Goal: Information Seeking & Learning: Learn about a topic

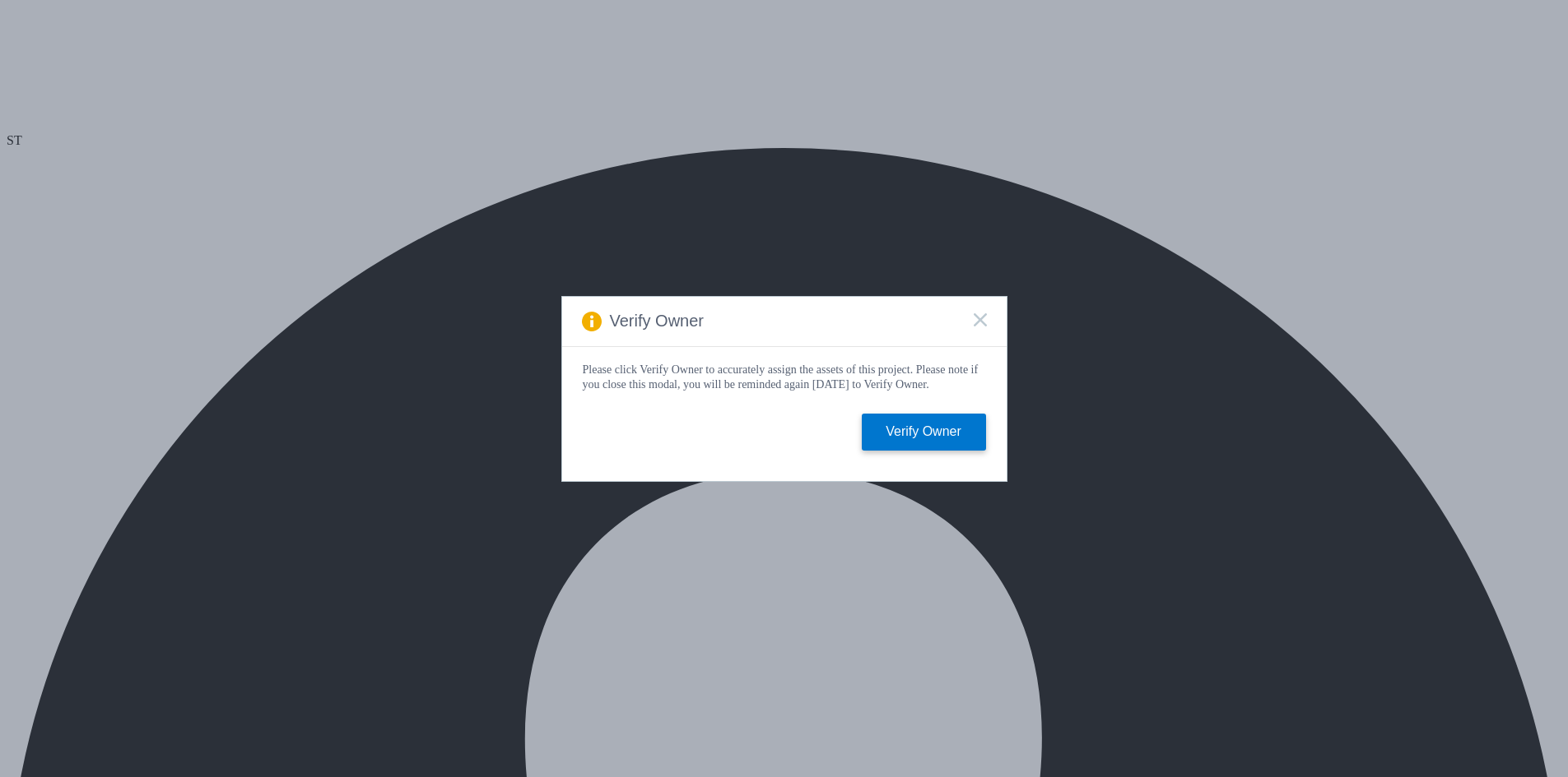
click at [975, 314] on icon at bounding box center [980, 320] width 14 height 14
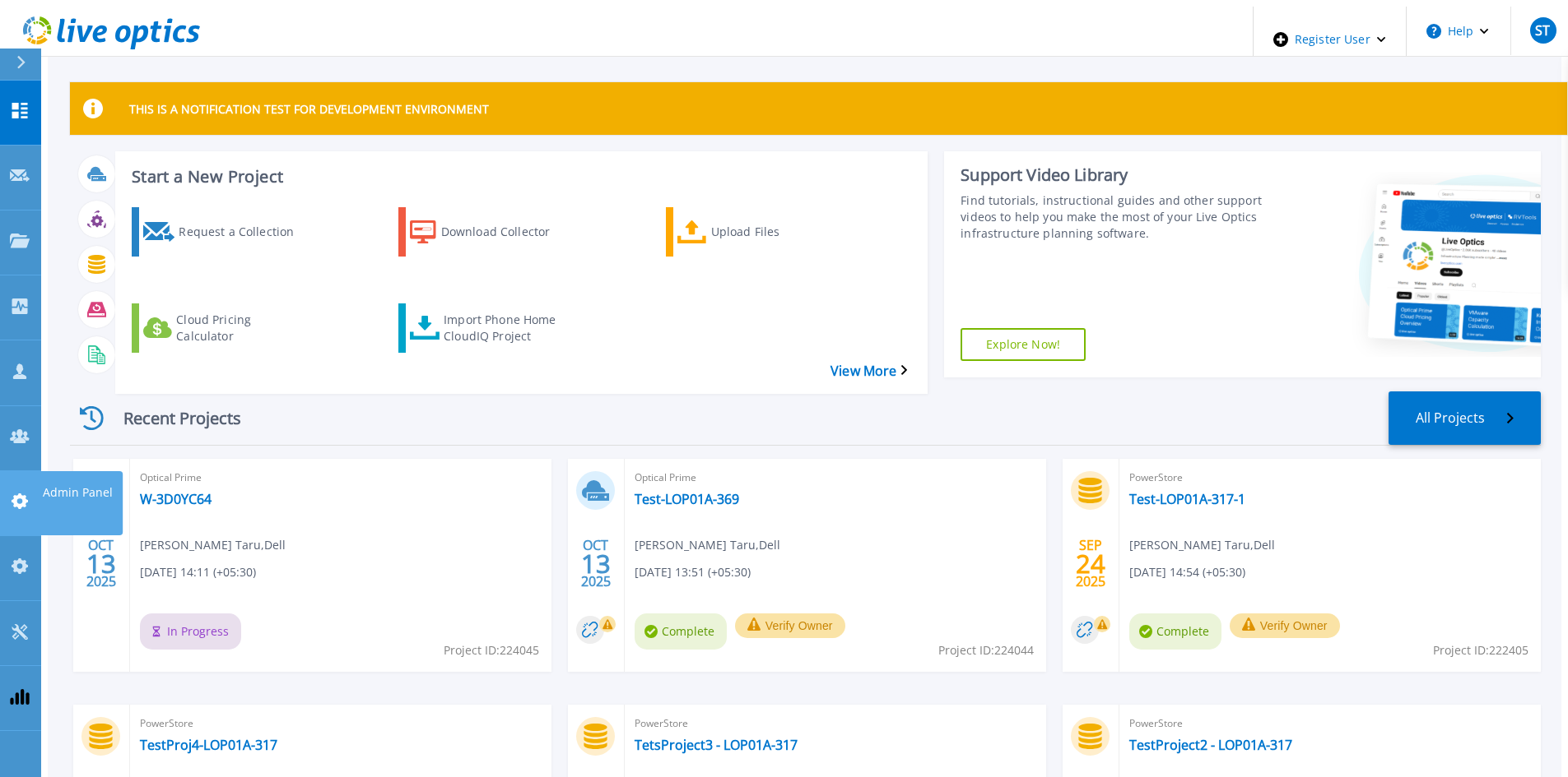
click at [17, 494] on icon at bounding box center [19, 501] width 19 height 15
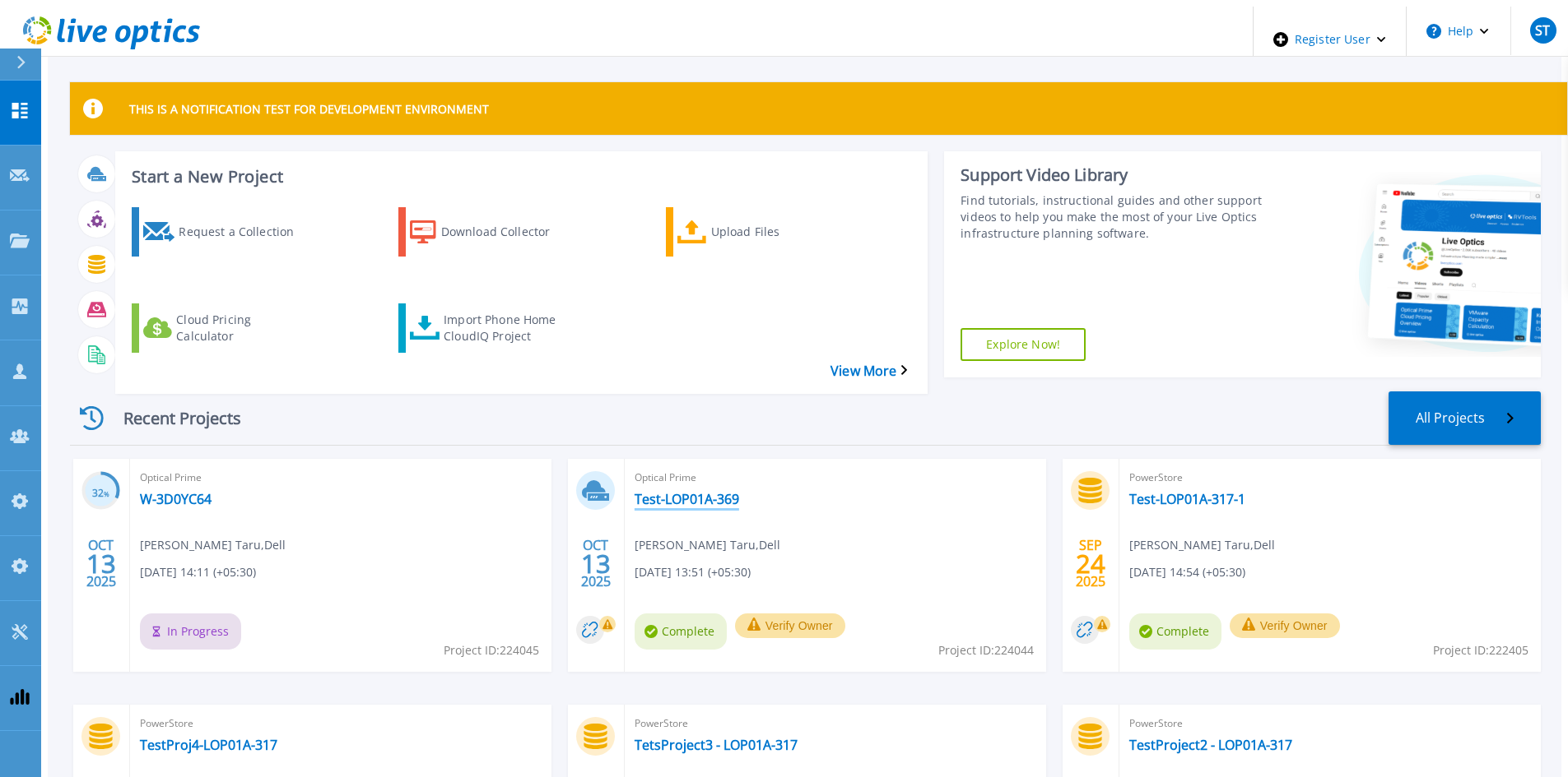
drag, startPoint x: 655, startPoint y: 446, endPoint x: 628, endPoint y: 469, distance: 35.5
click at [14, 494] on icon at bounding box center [19, 501] width 19 height 15
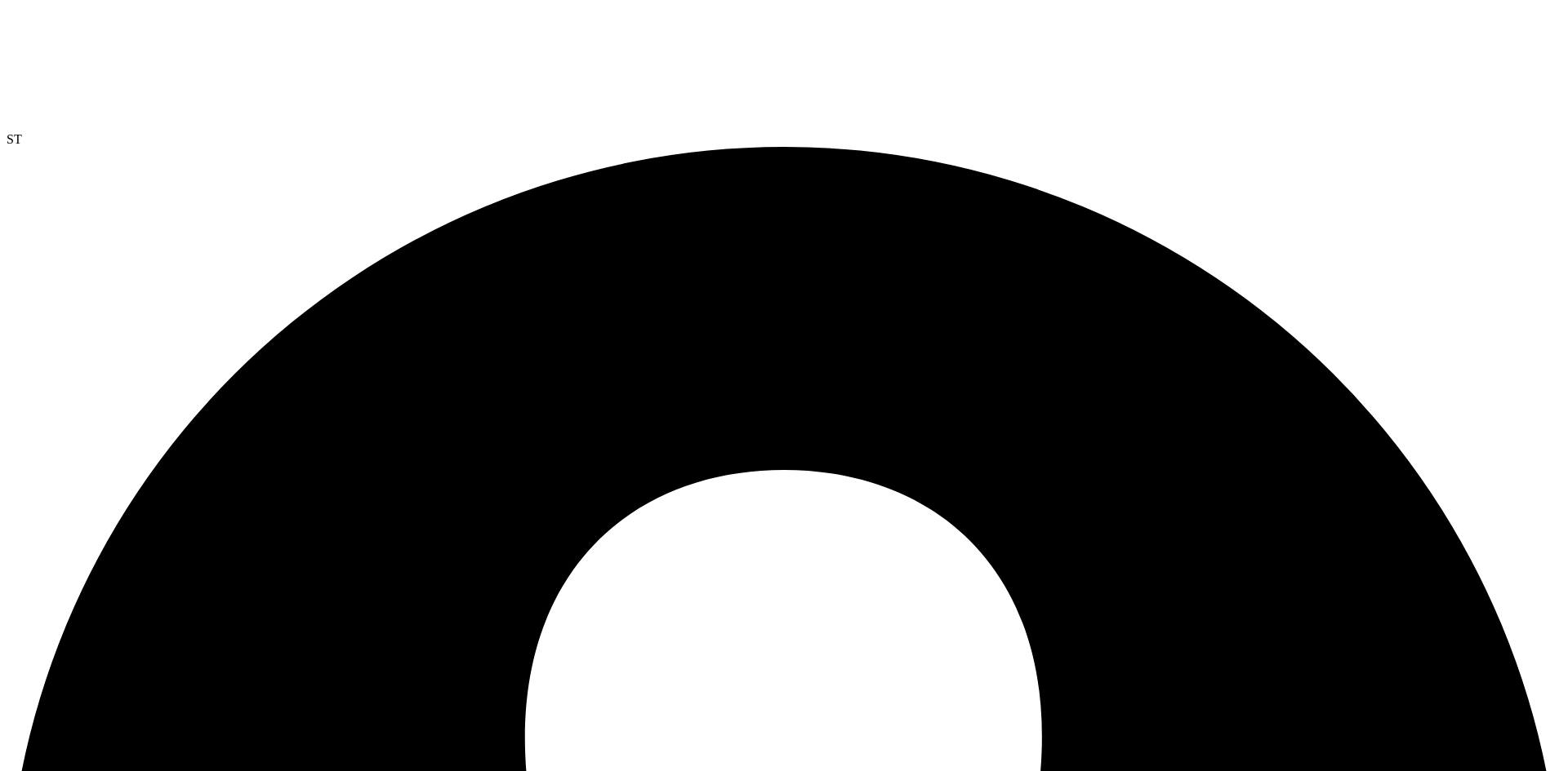
drag, startPoint x: 833, startPoint y: 192, endPoint x: 829, endPoint y: 212, distance: 20.4
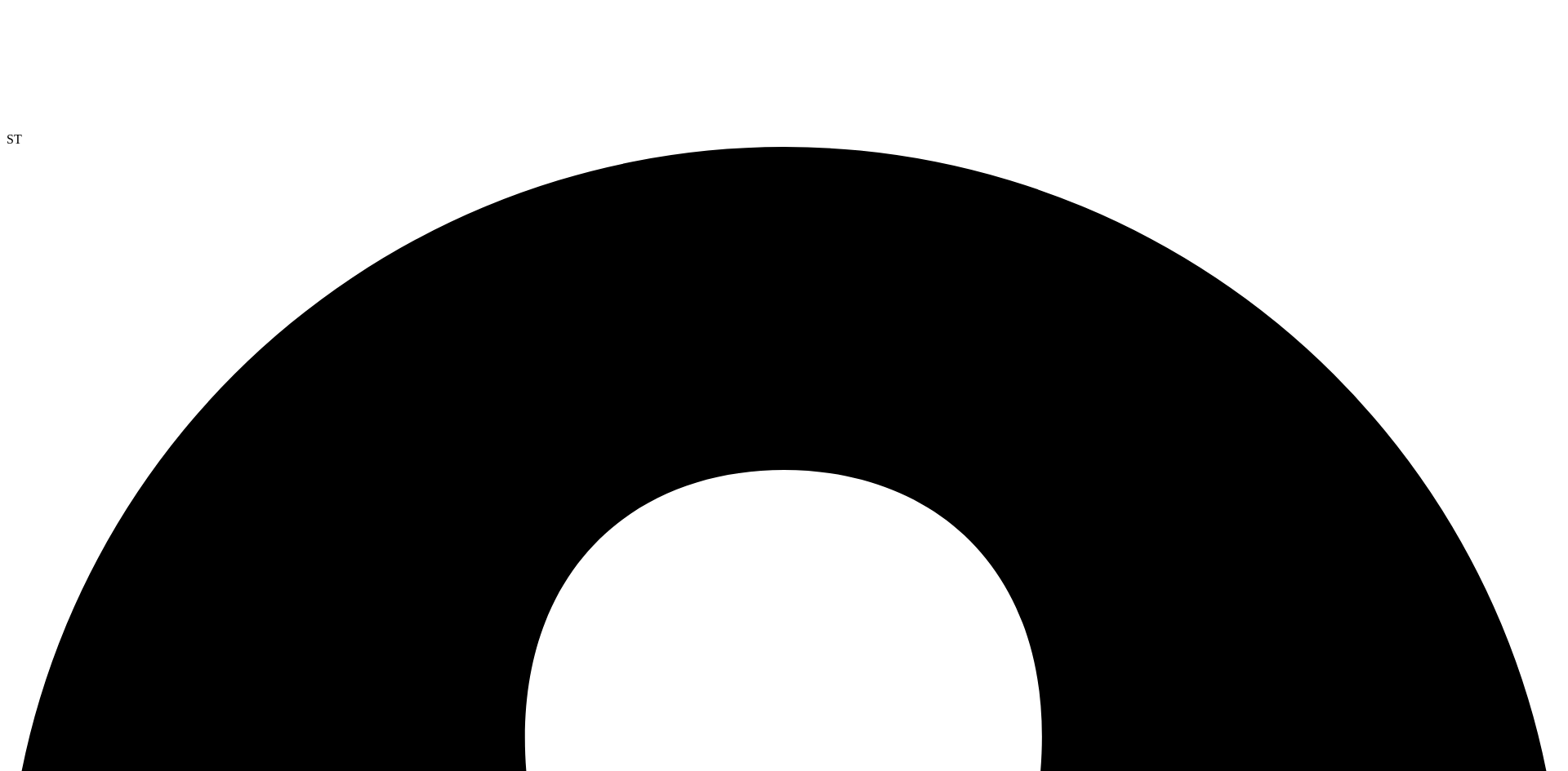
drag, startPoint x: 873, startPoint y: 204, endPoint x: 830, endPoint y: 211, distance: 43.6
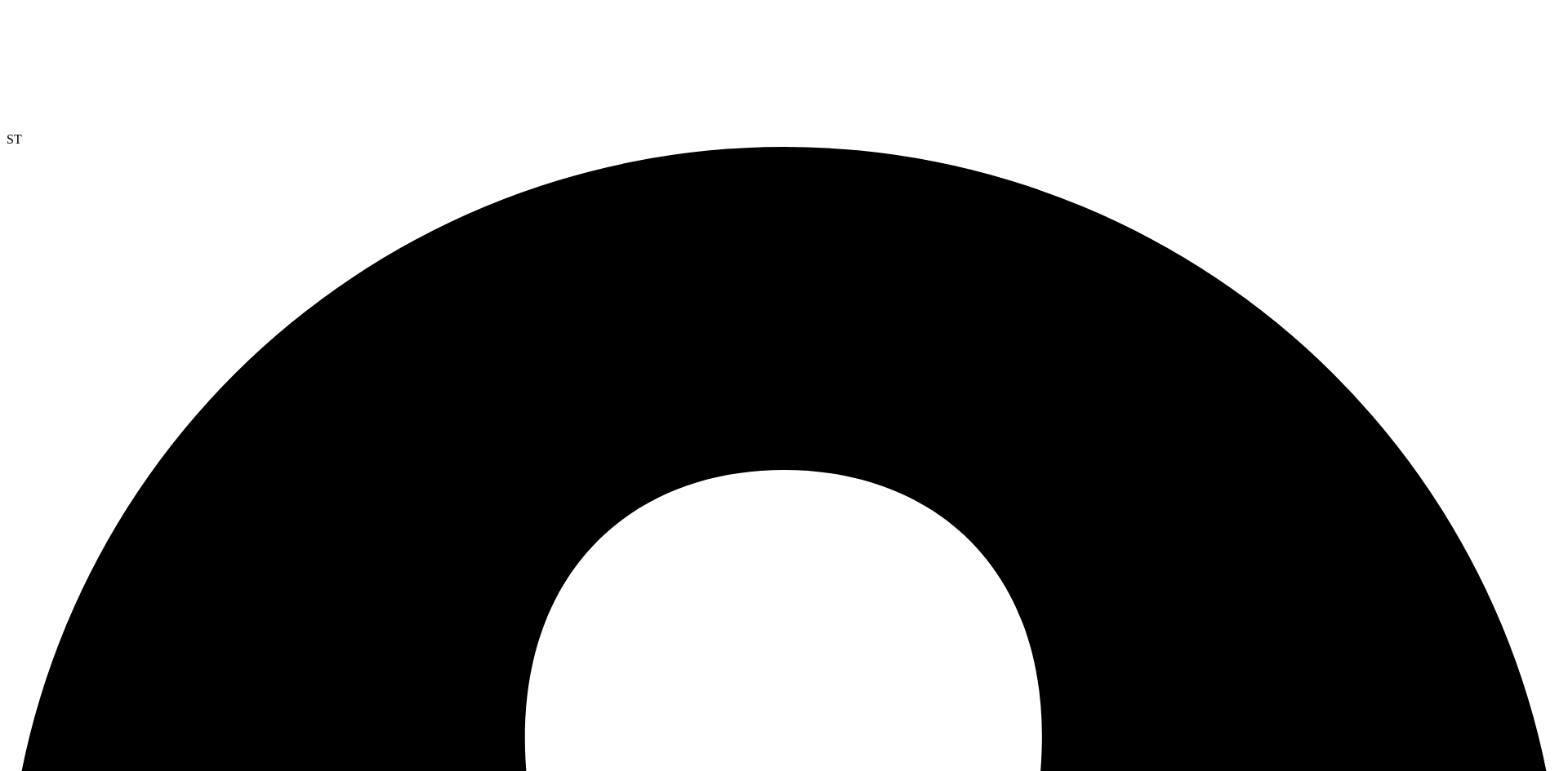
drag, startPoint x: 371, startPoint y: 234, endPoint x: 498, endPoint y: 214, distance: 128.6
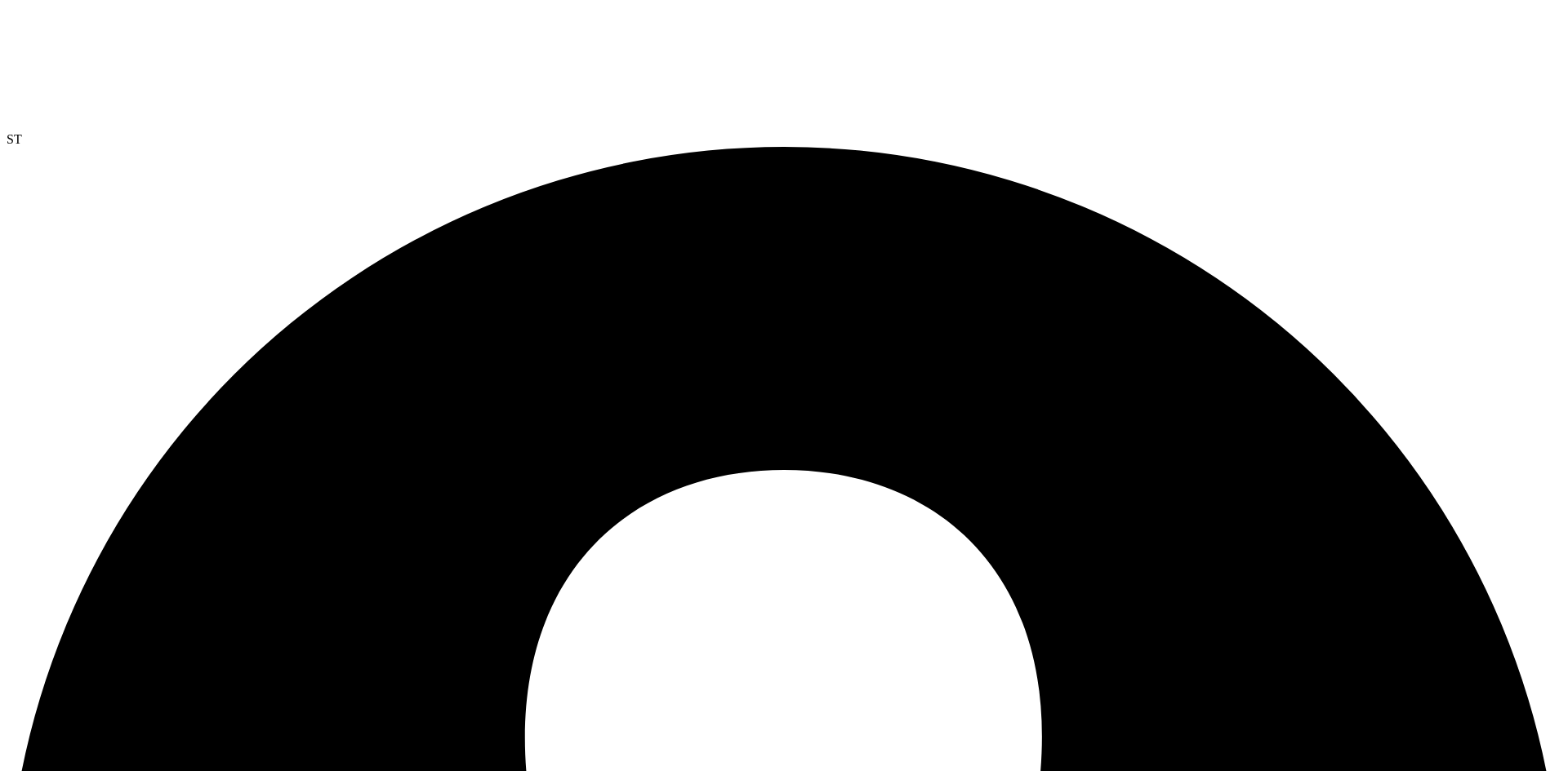
drag, startPoint x: 741, startPoint y: 220, endPoint x: 831, endPoint y: 228, distance: 90.4
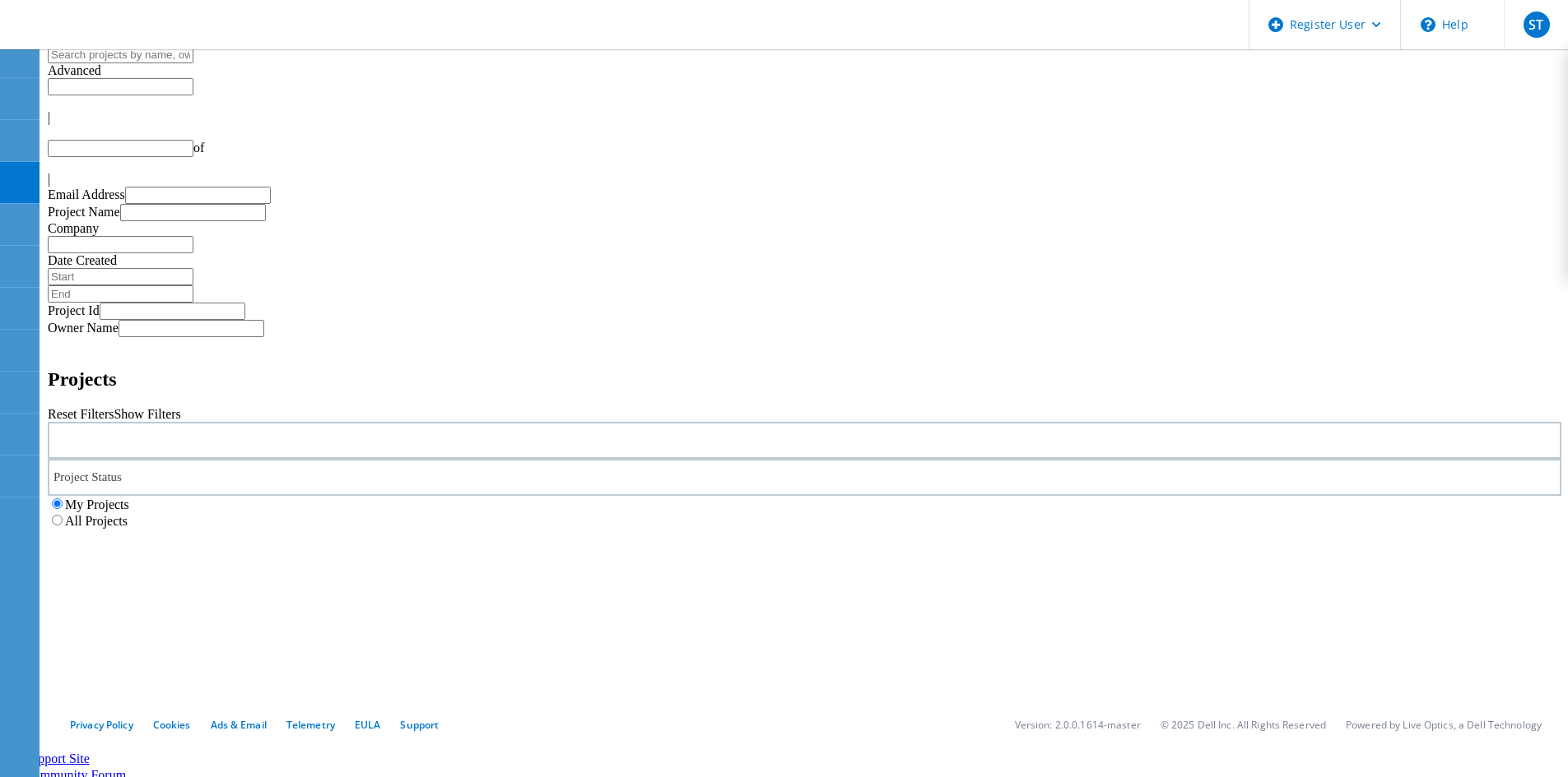
type input "1"
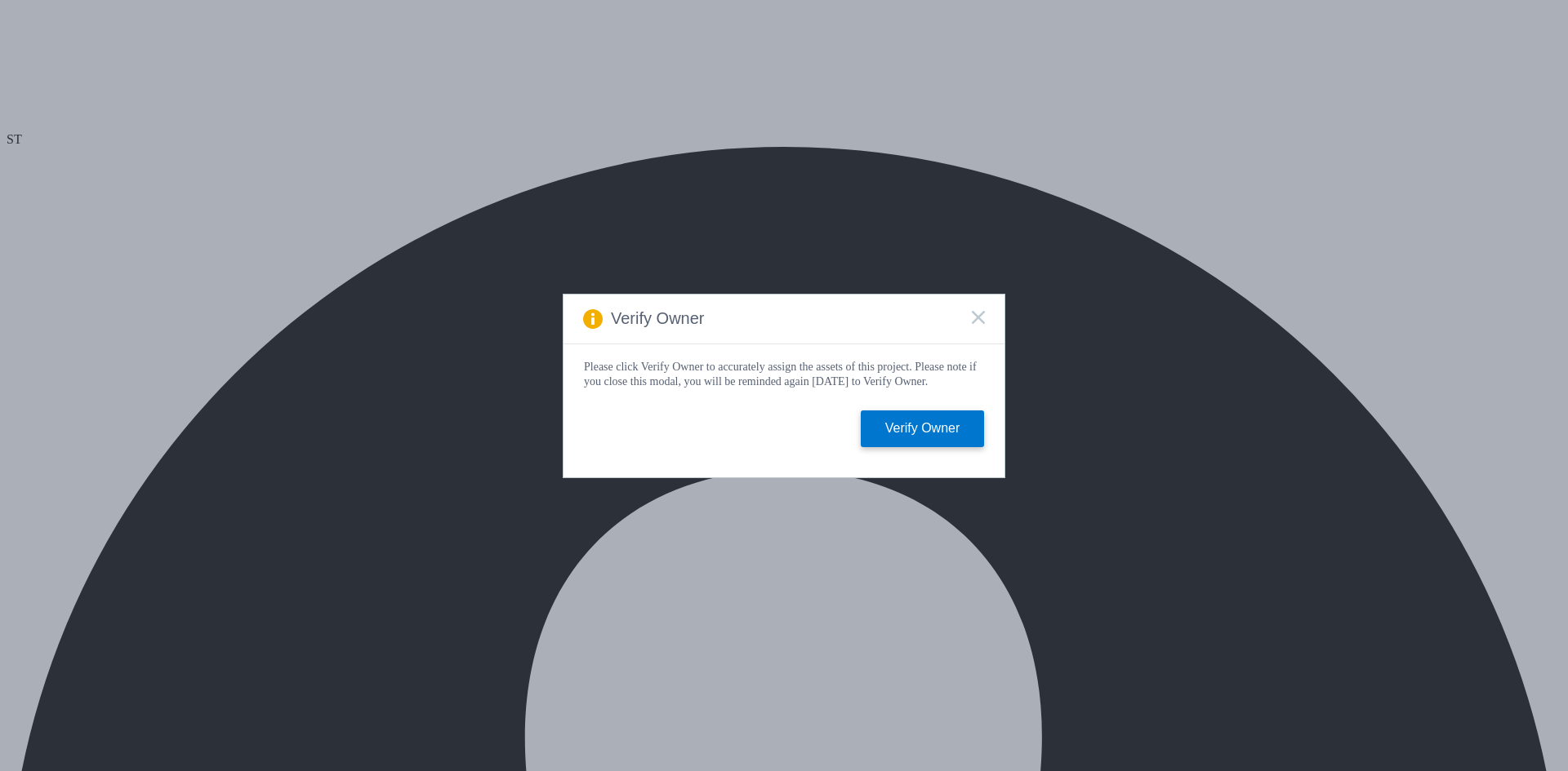
click at [971, 315] on div "Verify Owner" at bounding box center [783, 319] width 441 height 49
click at [979, 315] on rect at bounding box center [978, 317] width 14 height 14
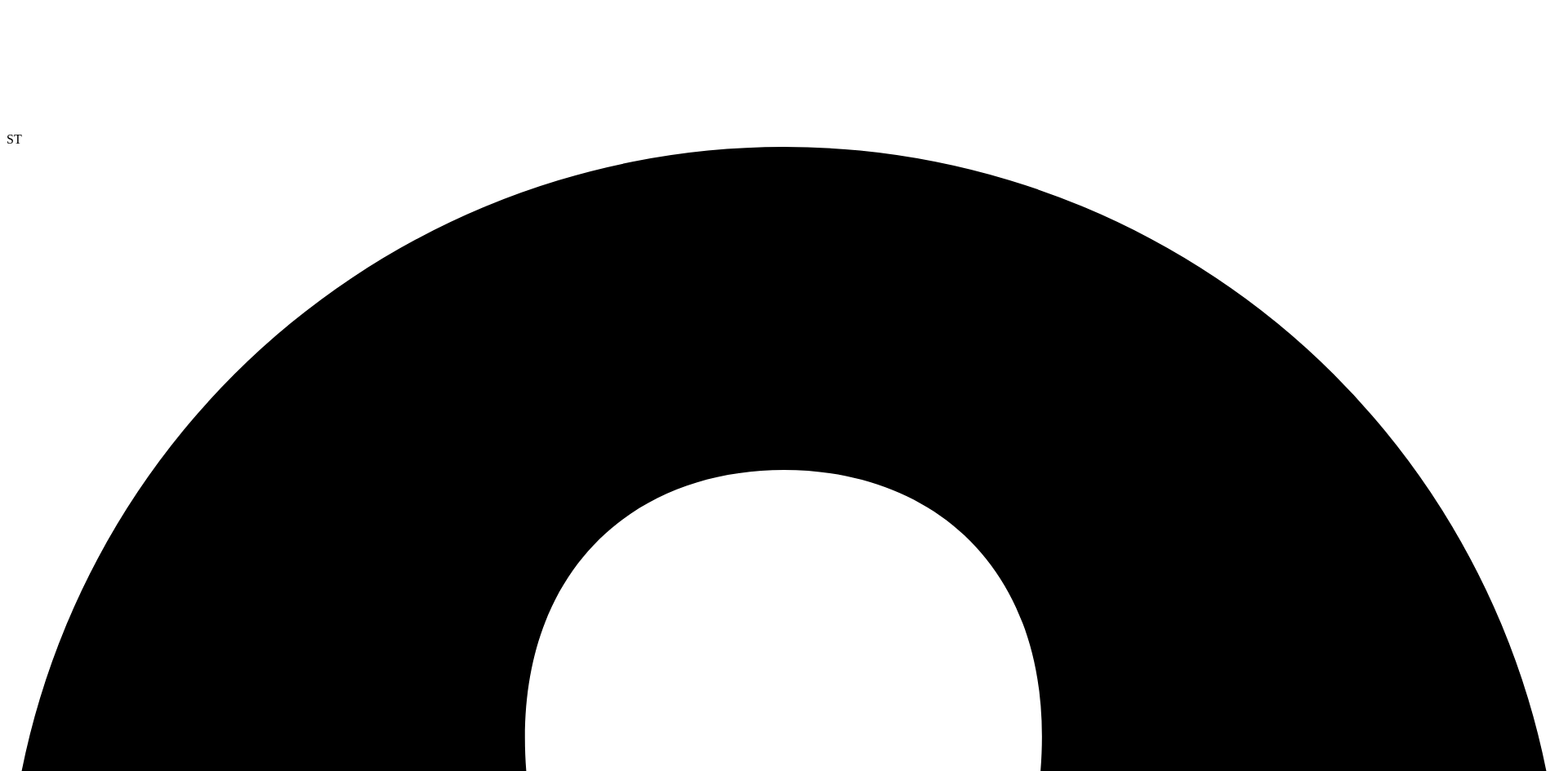
scroll to position [81, 0]
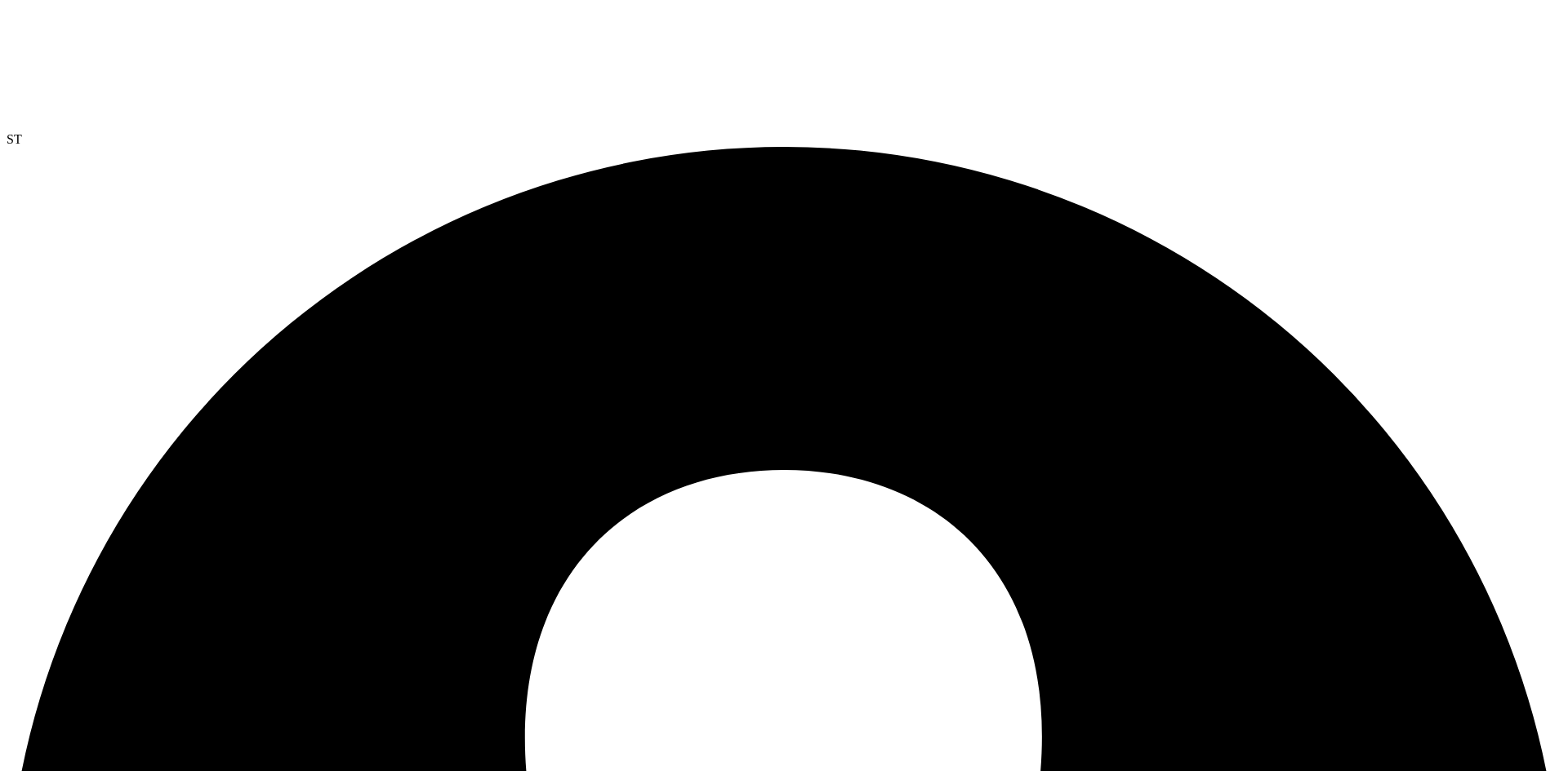
scroll to position [208, 0]
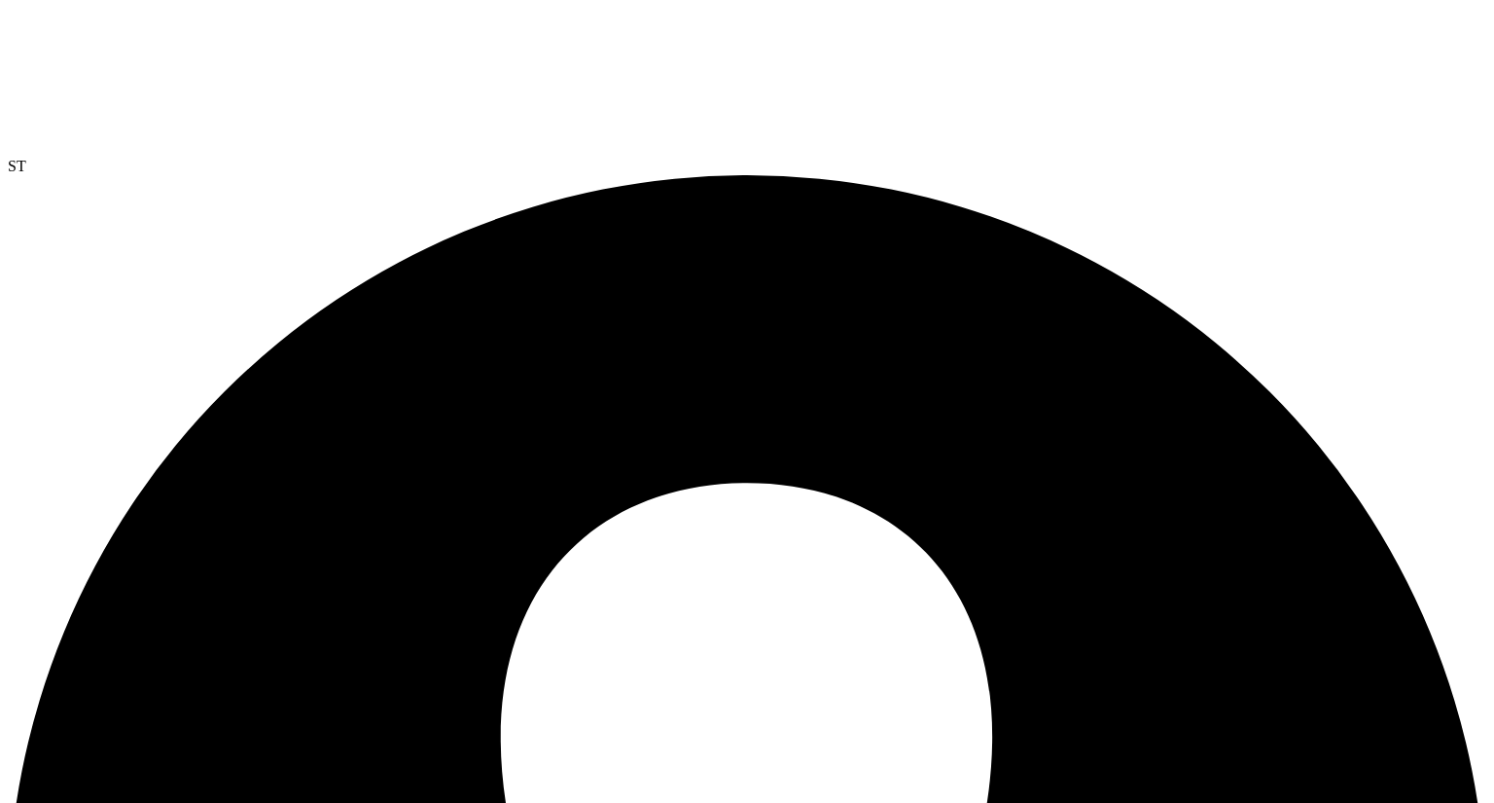
scroll to position [379, 0]
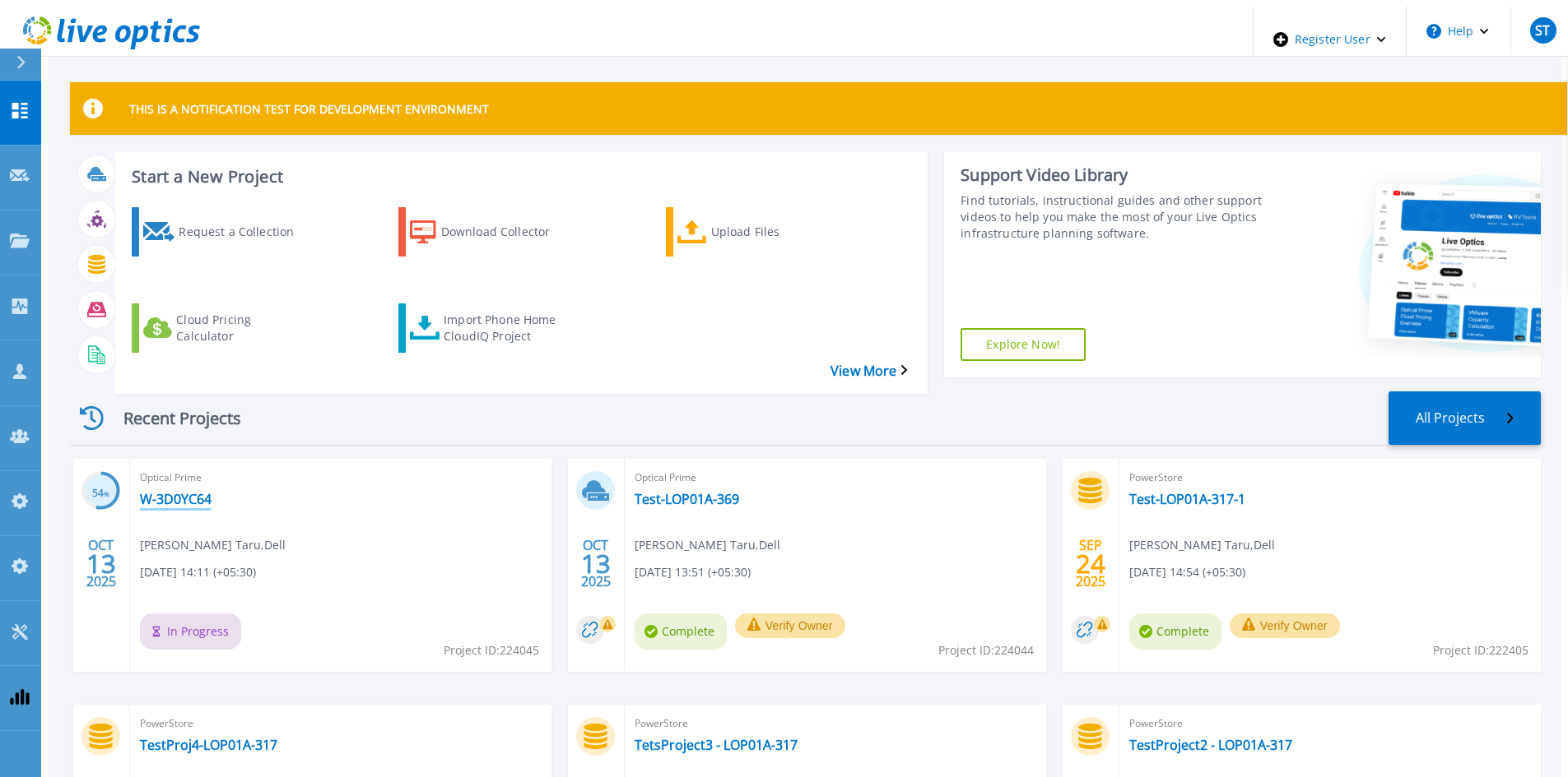
click at [158, 491] on link "W-3D0YC64" at bounding box center [175, 499] width 72 height 16
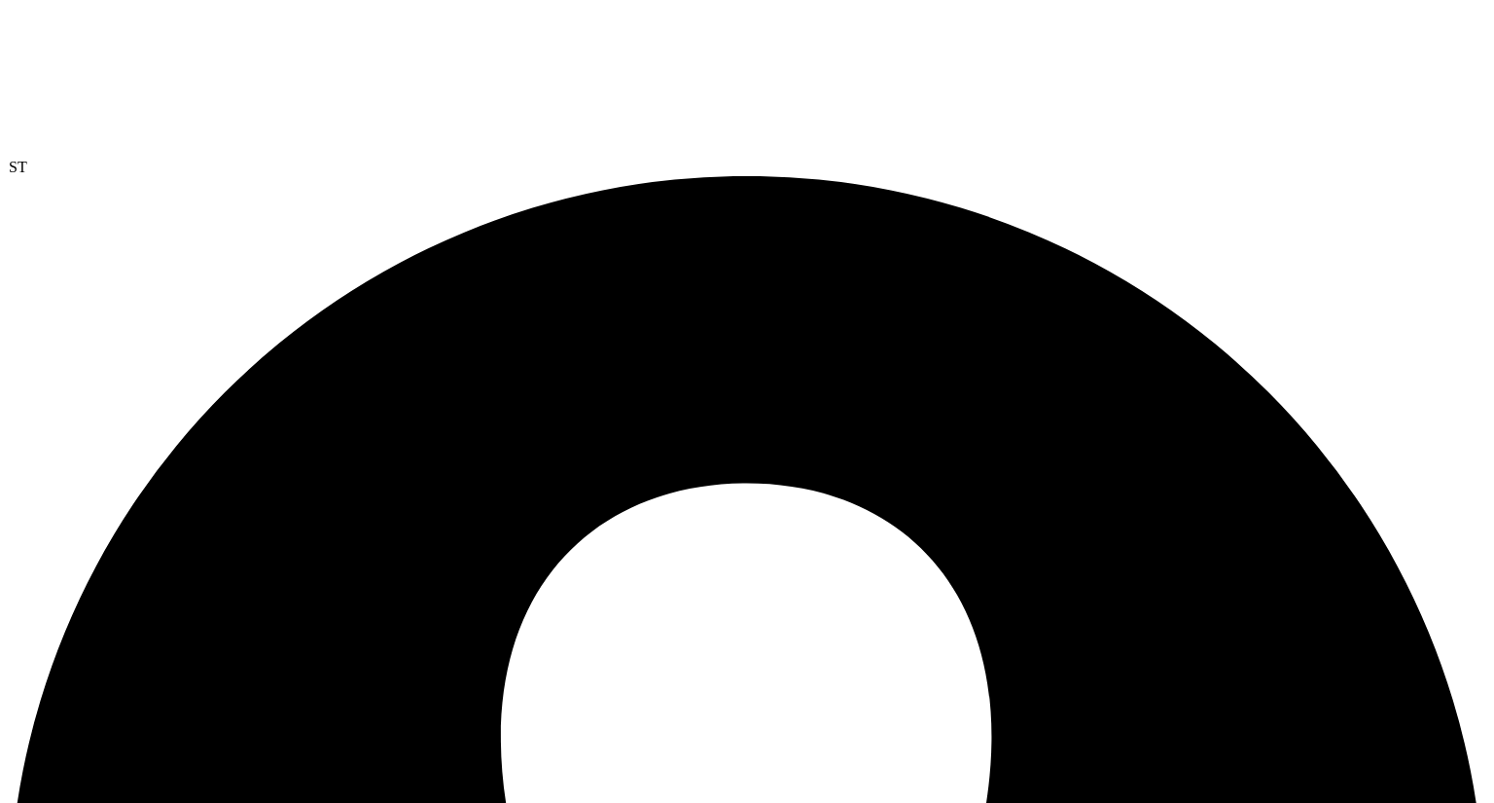
scroll to position [159, 0]
